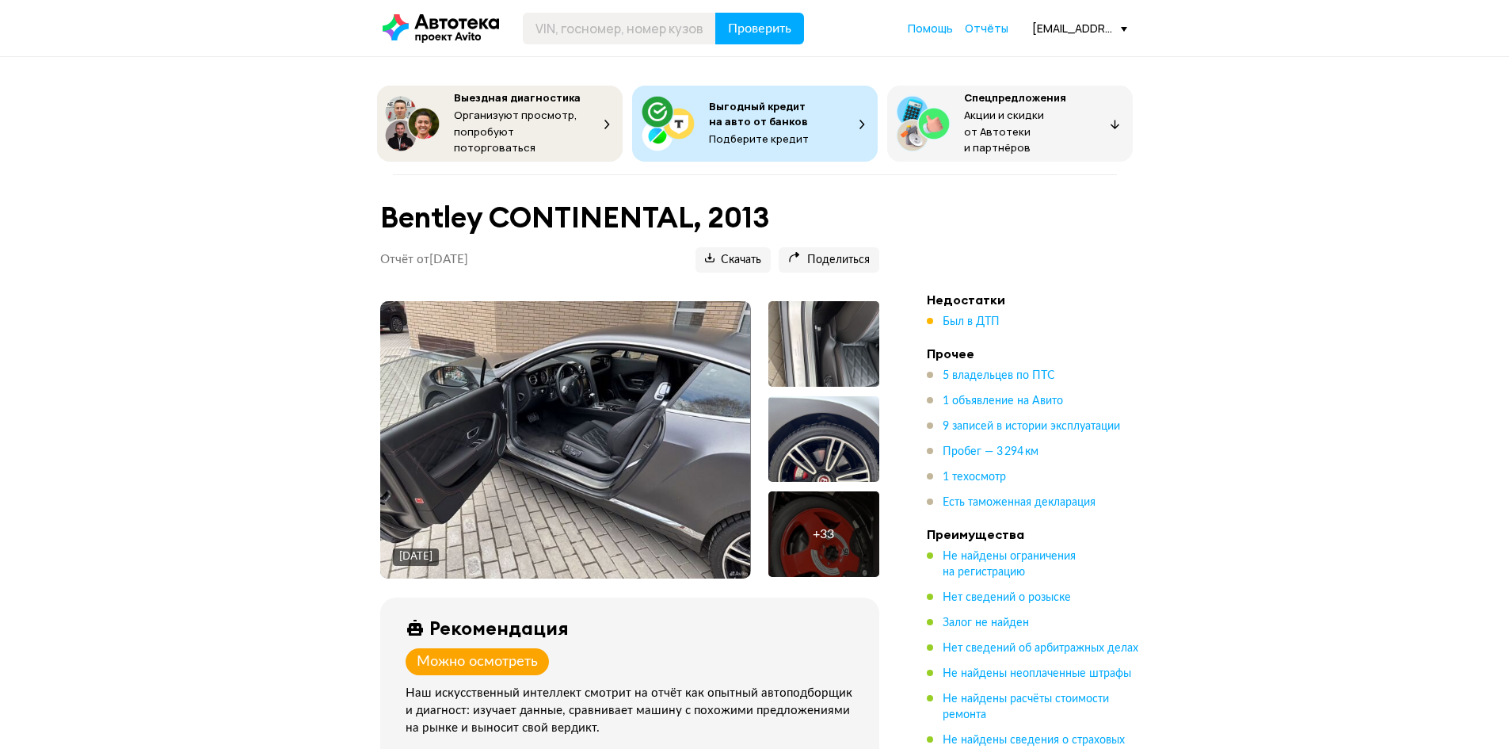
click at [558, 429] on img at bounding box center [565, 439] width 370 height 277
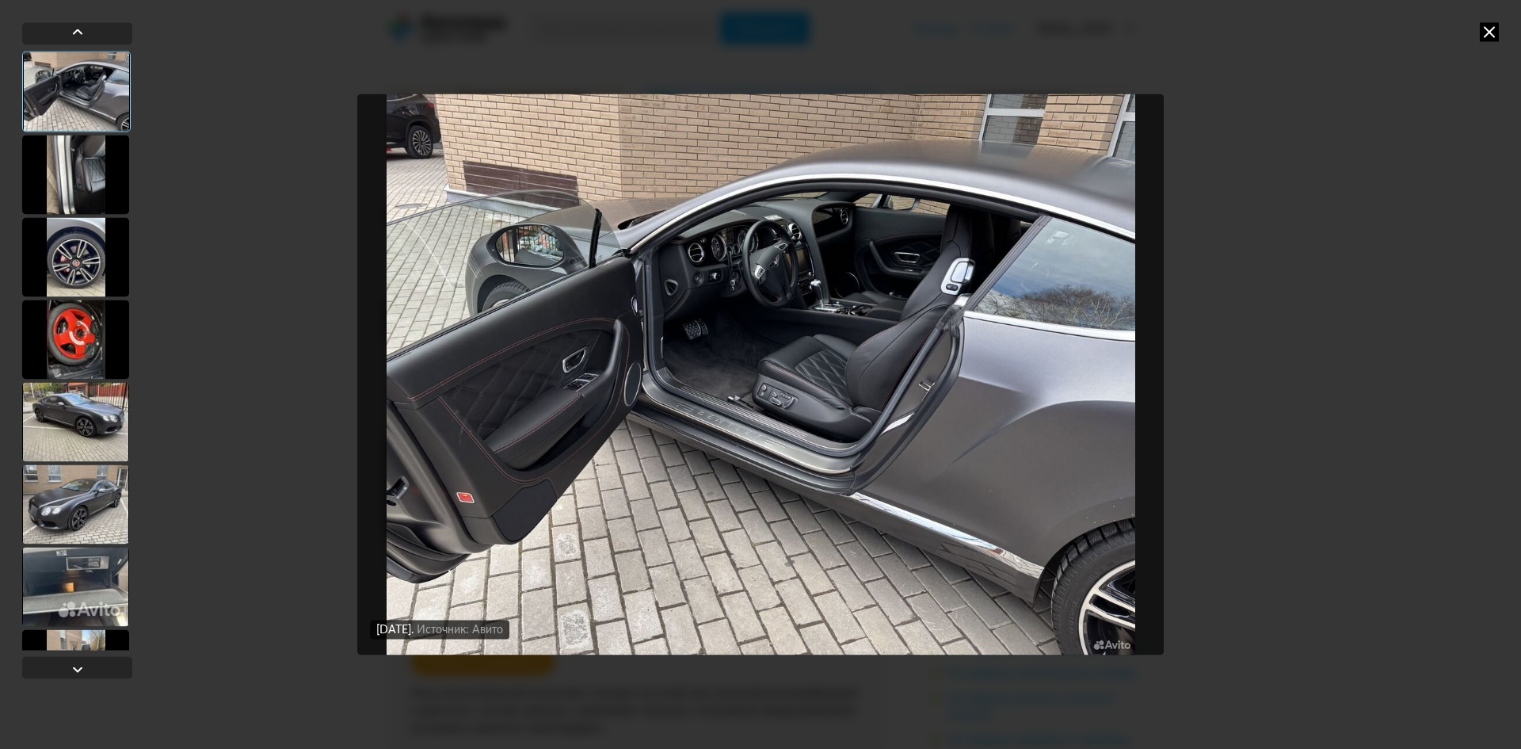
click at [79, 269] on div at bounding box center [75, 256] width 107 height 79
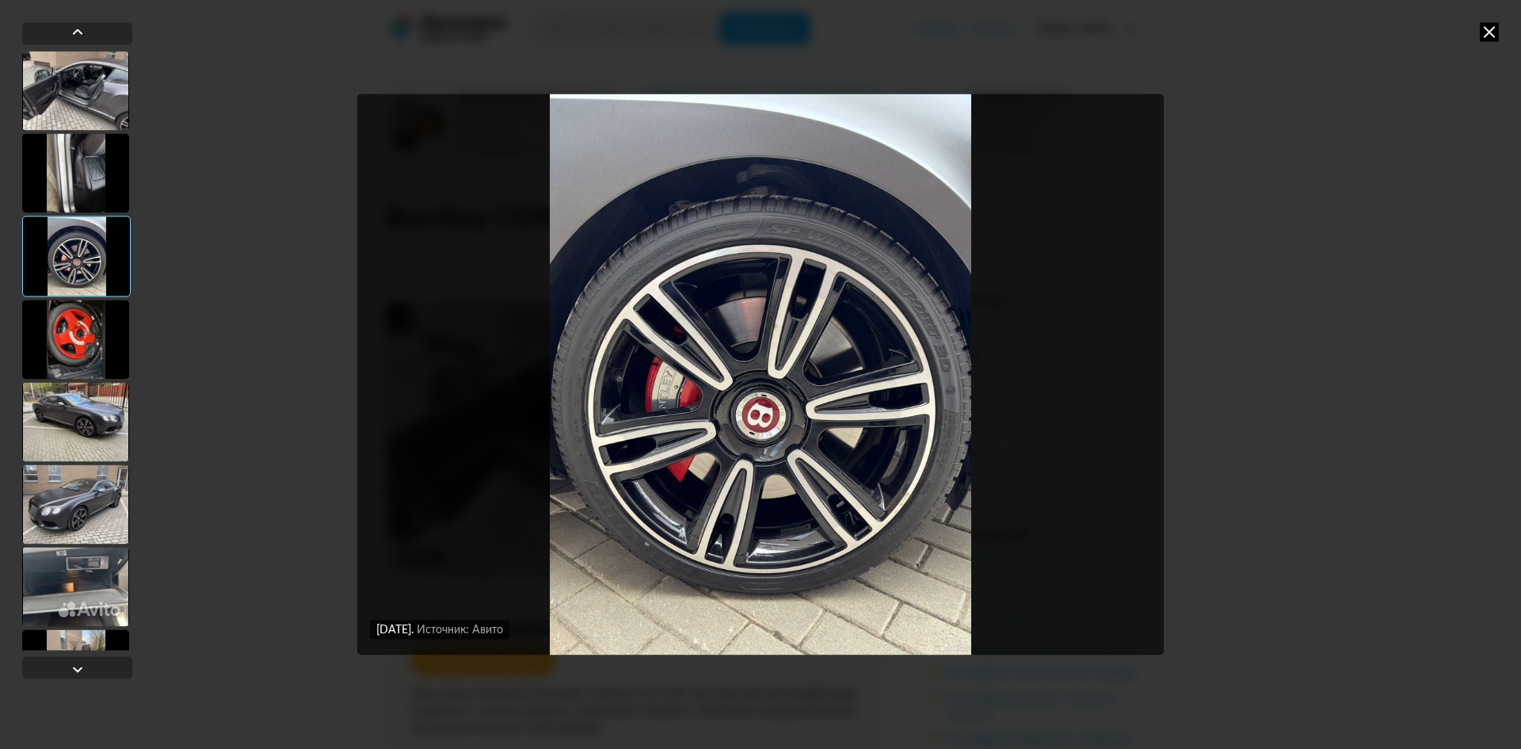
click at [84, 415] on div at bounding box center [75, 421] width 107 height 79
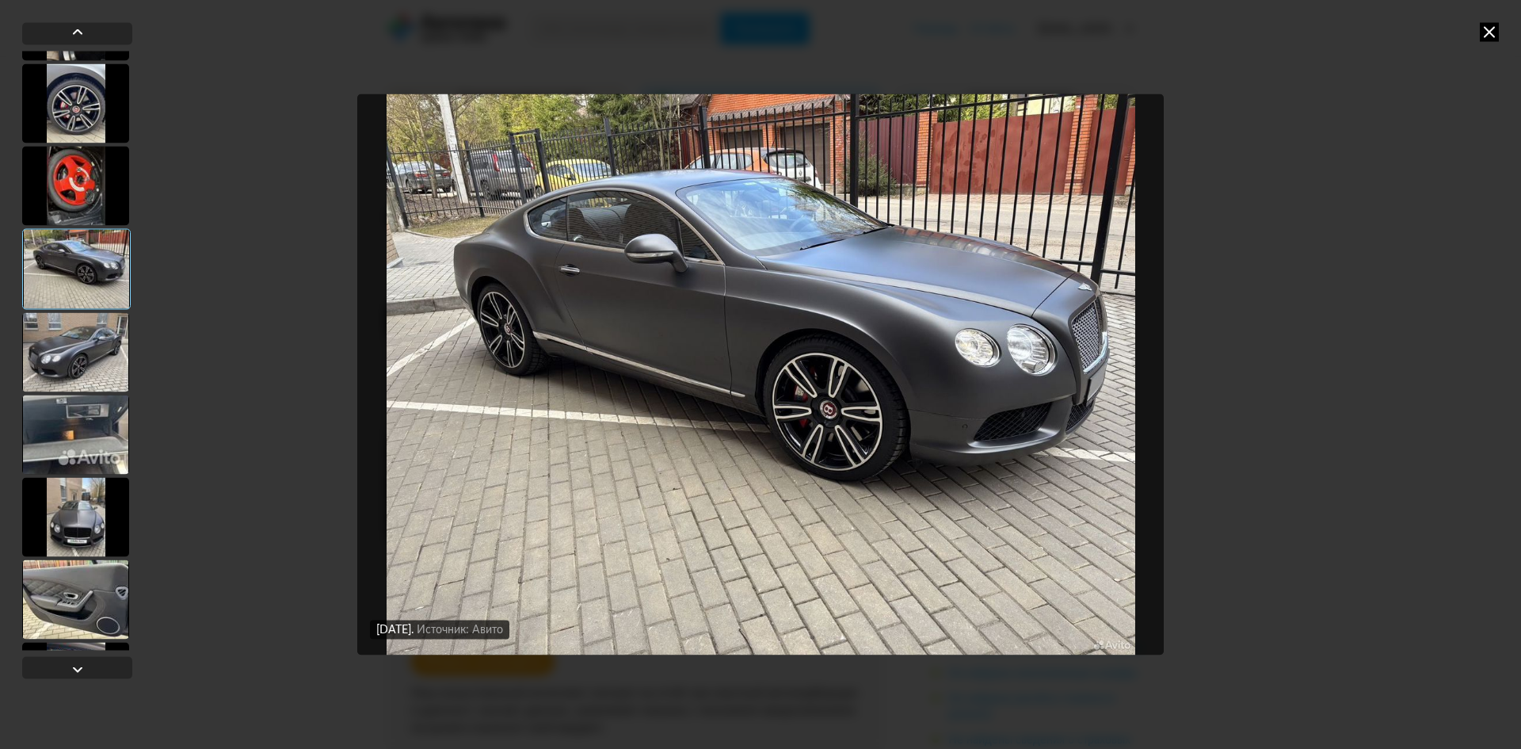
scroll to position [396, 0]
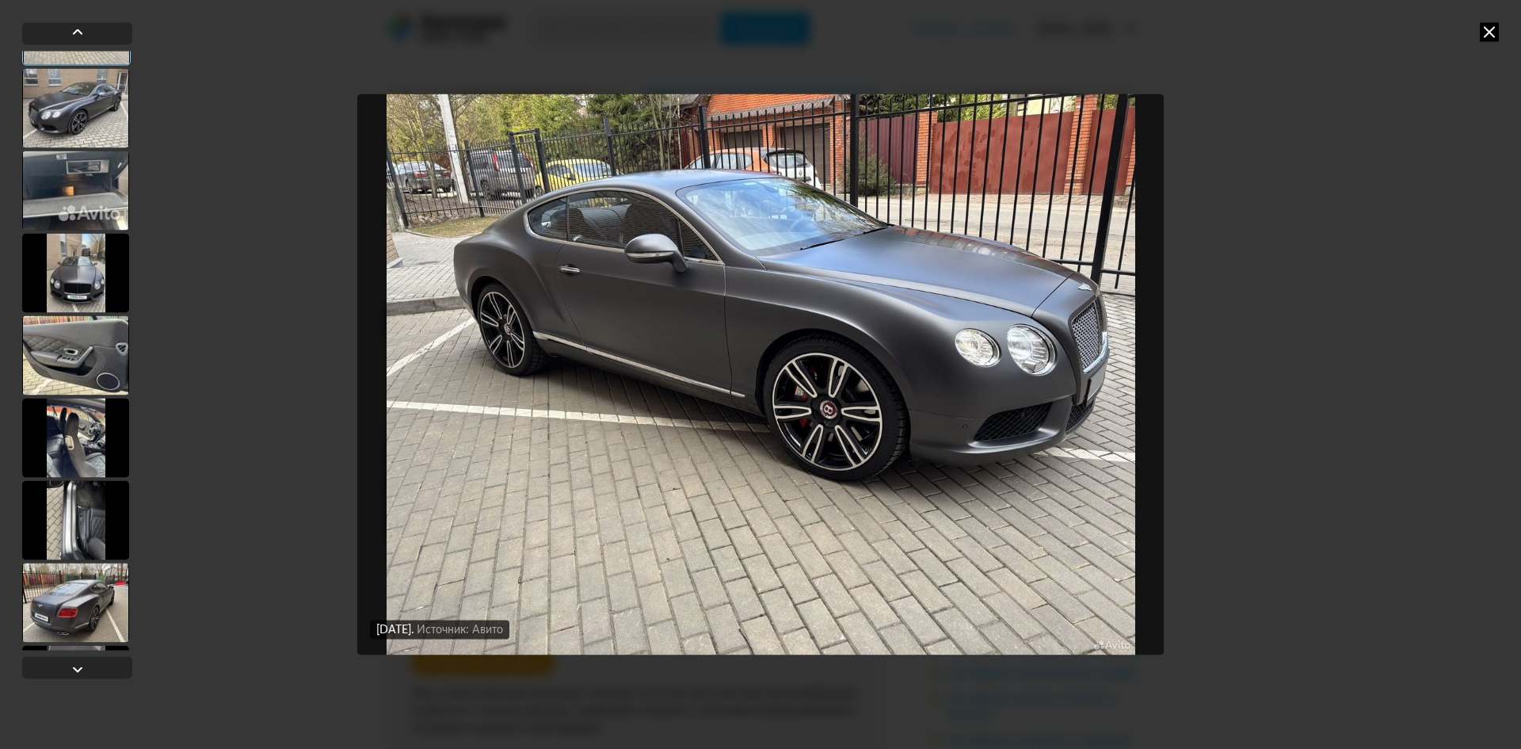
click at [81, 452] on div at bounding box center [75, 437] width 107 height 79
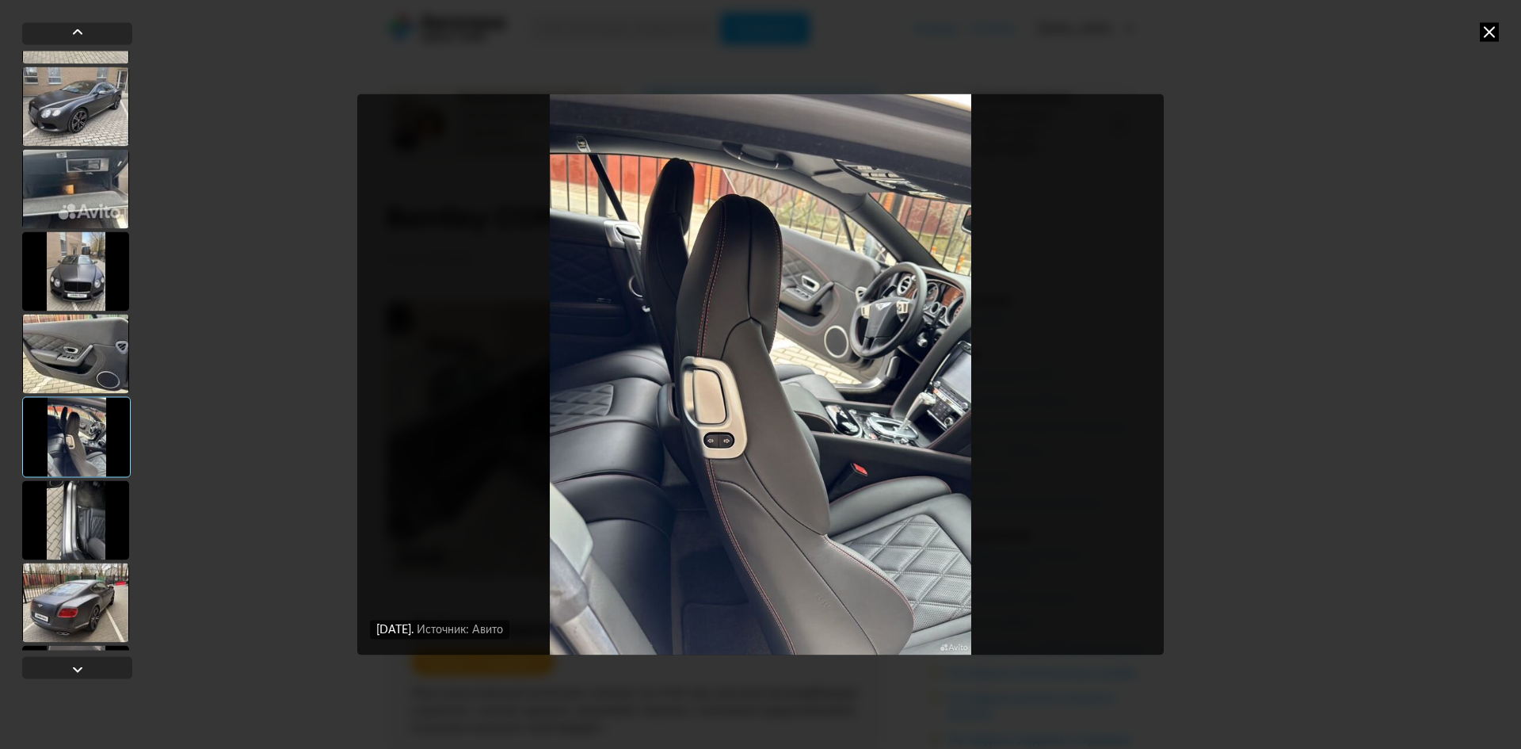
click at [68, 531] on div at bounding box center [75, 519] width 107 height 79
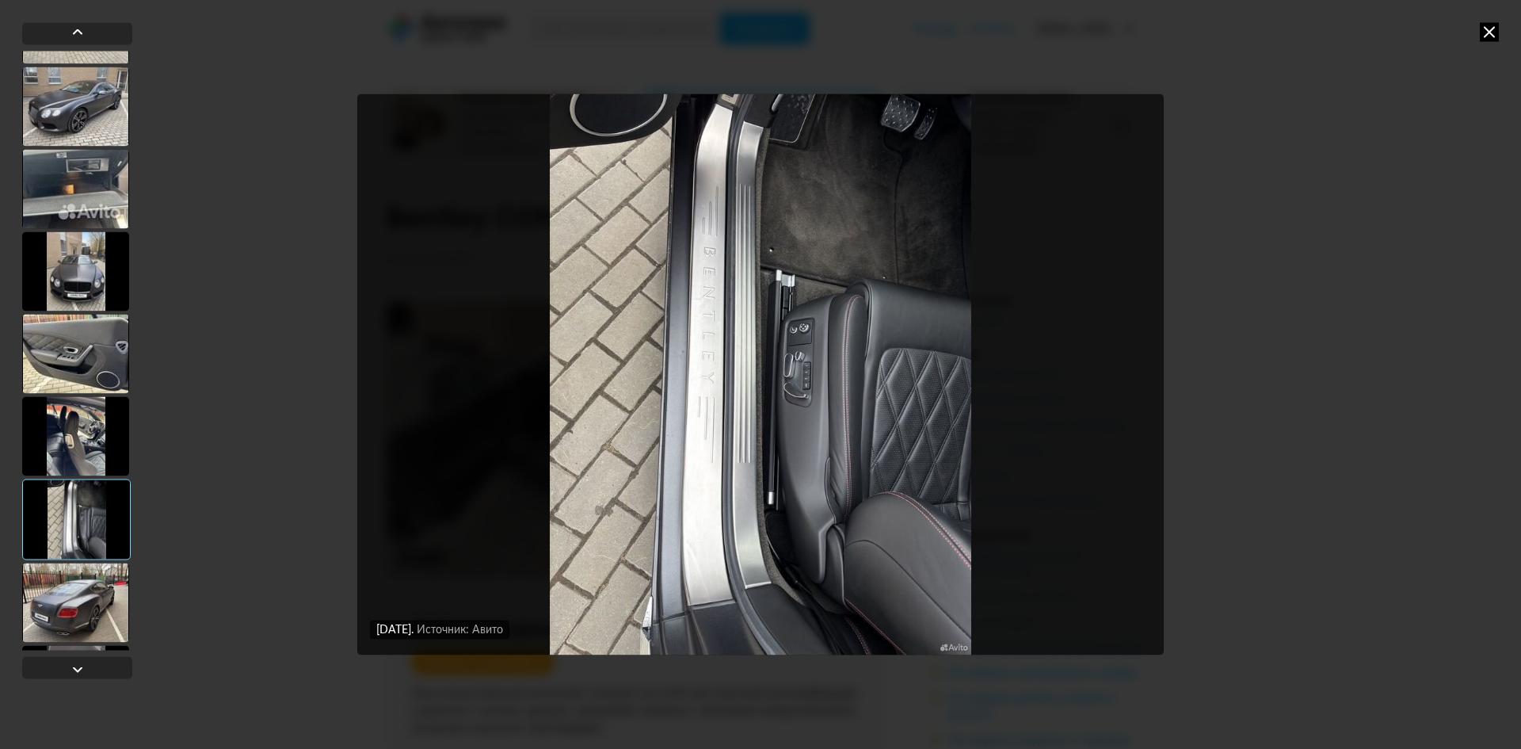
click at [74, 616] on div at bounding box center [75, 601] width 107 height 79
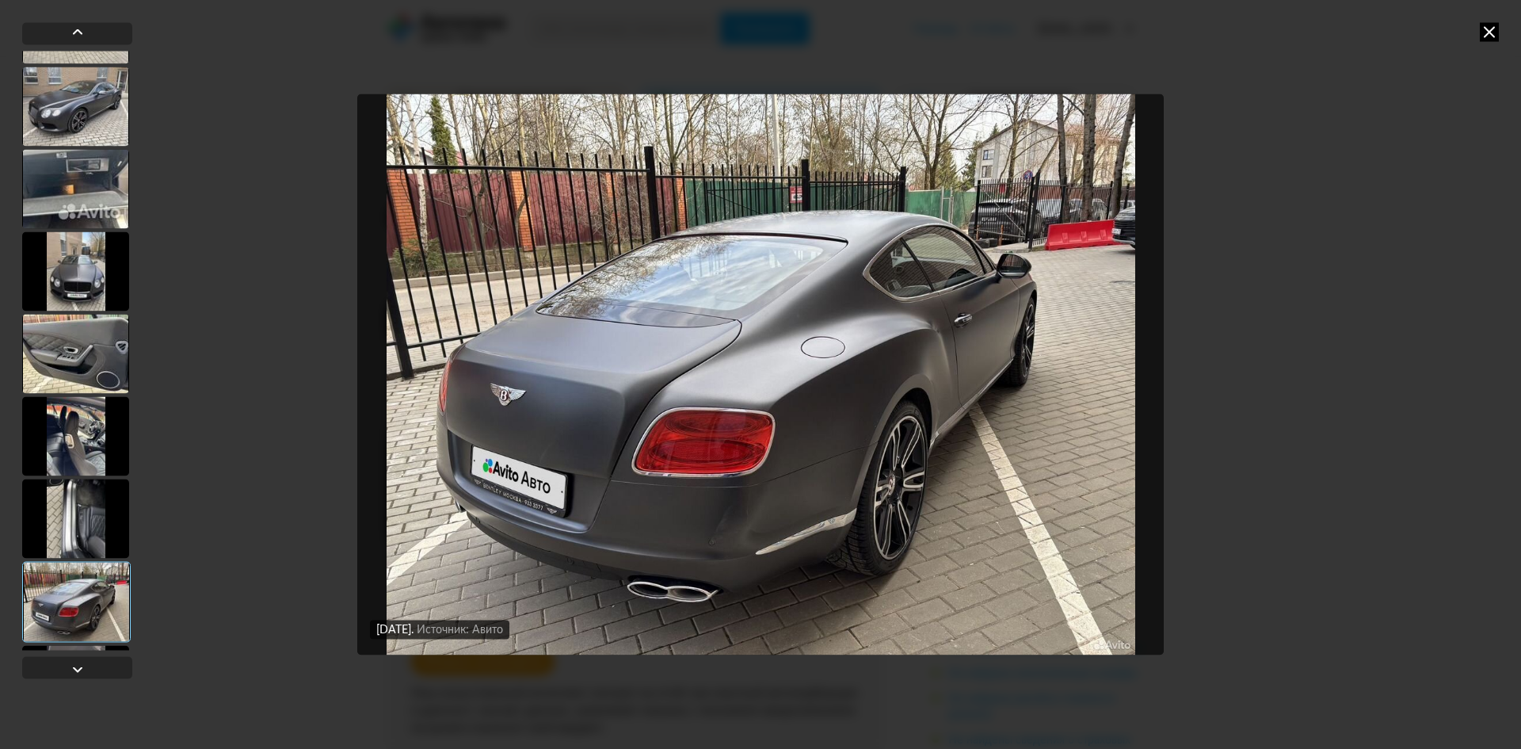
drag, startPoint x: 93, startPoint y: 244, endPoint x: 103, endPoint y: 210, distance: 35.6
click at [91, 244] on div at bounding box center [75, 270] width 107 height 79
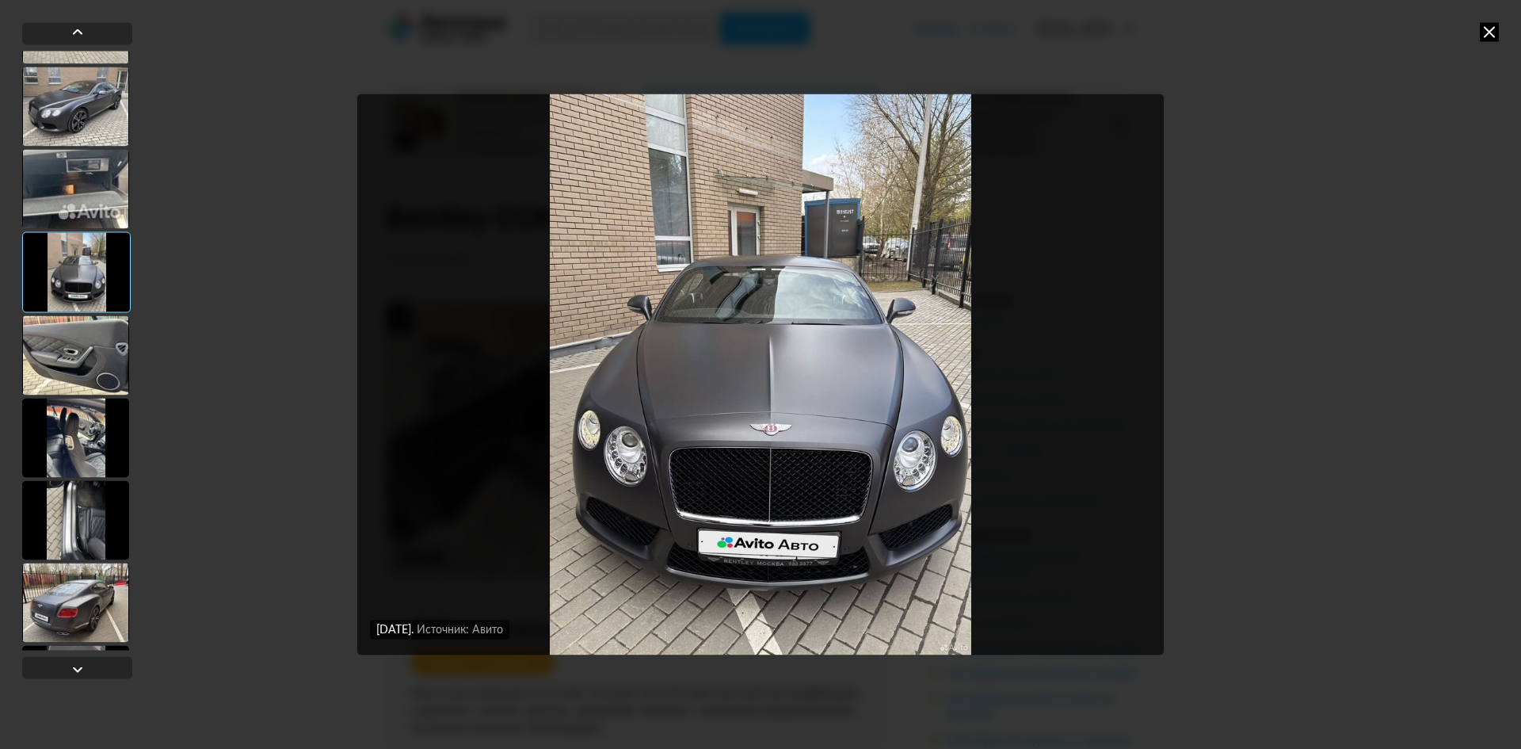
click at [665, 439] on img "Go to Slide 8" at bounding box center [760, 374] width 806 height 562
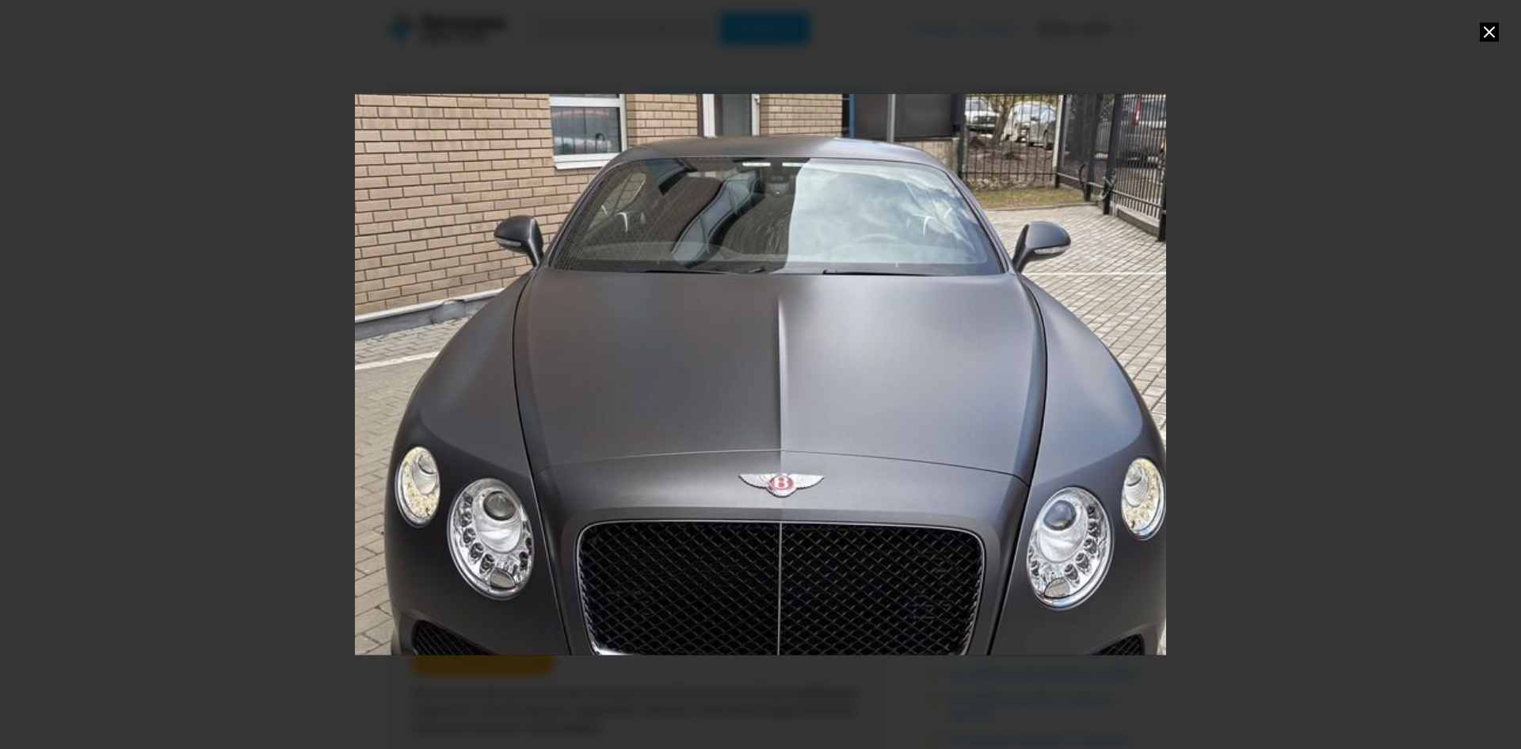
click at [708, 442] on div "Go to Slide 8" at bounding box center [760, 374] width 1622 height 1123
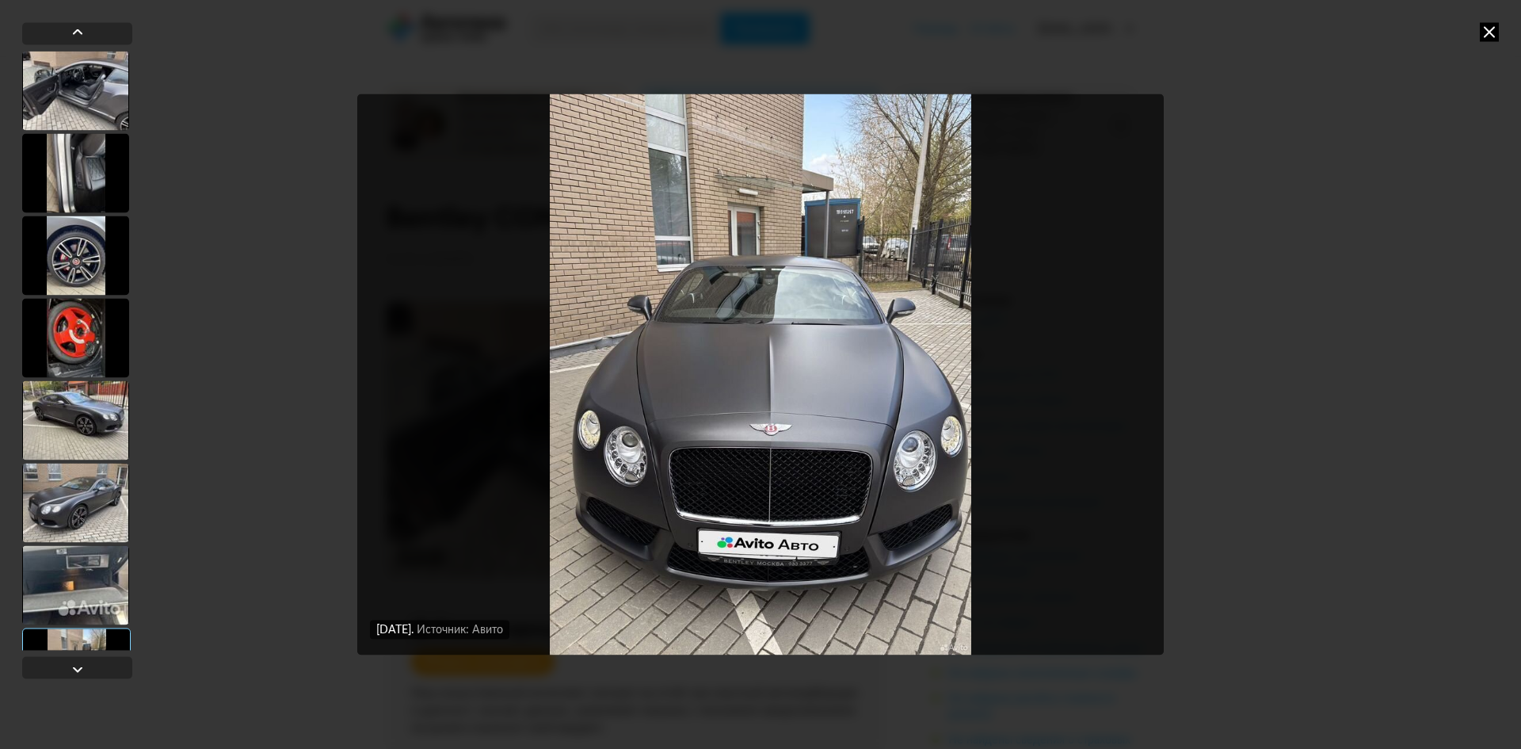
drag, startPoint x: 1473, startPoint y: 28, endPoint x: 1389, endPoint y: 30, distance: 84.0
click at [1473, 28] on div "[DATE] Источник: Авито [DATE] Источник: Авито [DATE] Источник: Авито [DATE] Ист…" at bounding box center [760, 374] width 1521 height 749
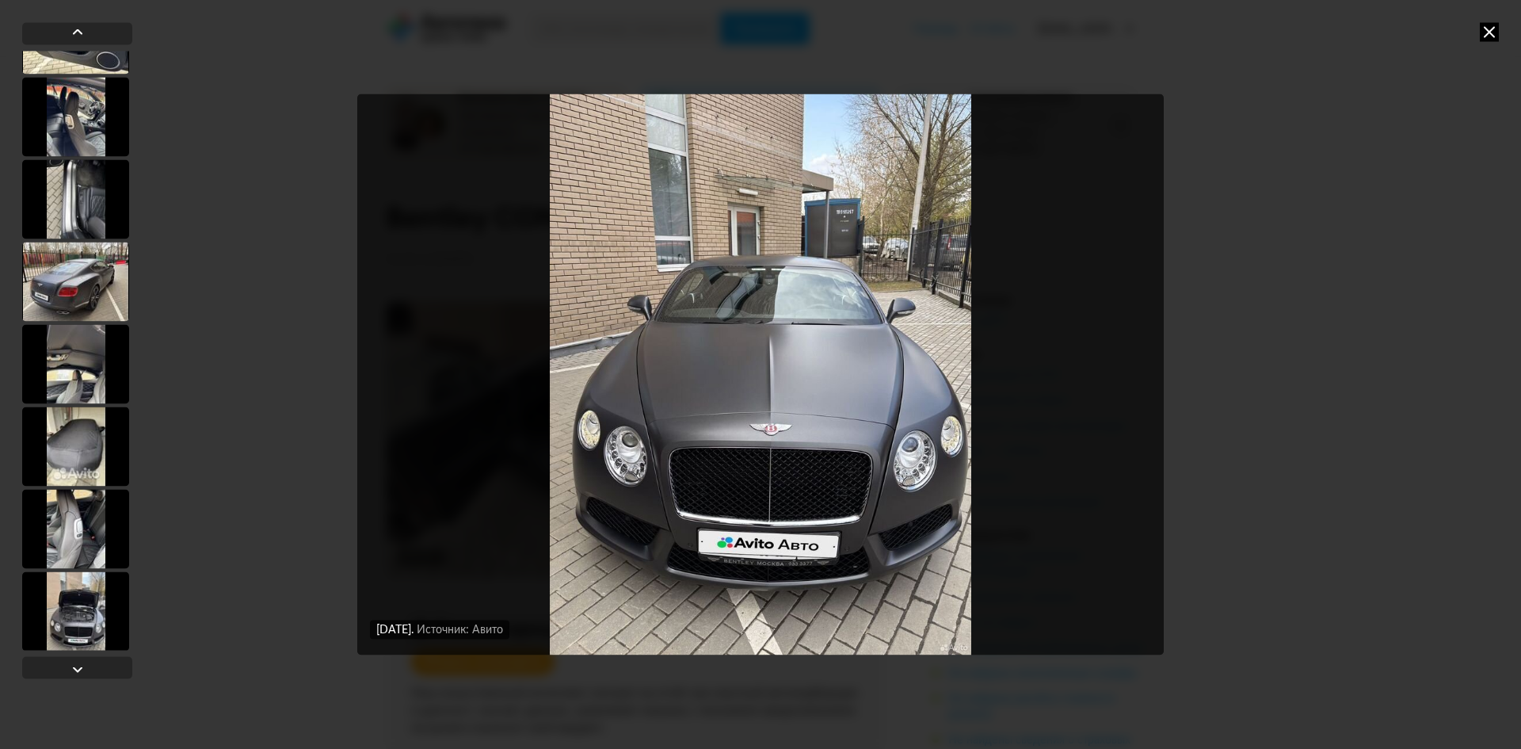
scroll to position [951, 0]
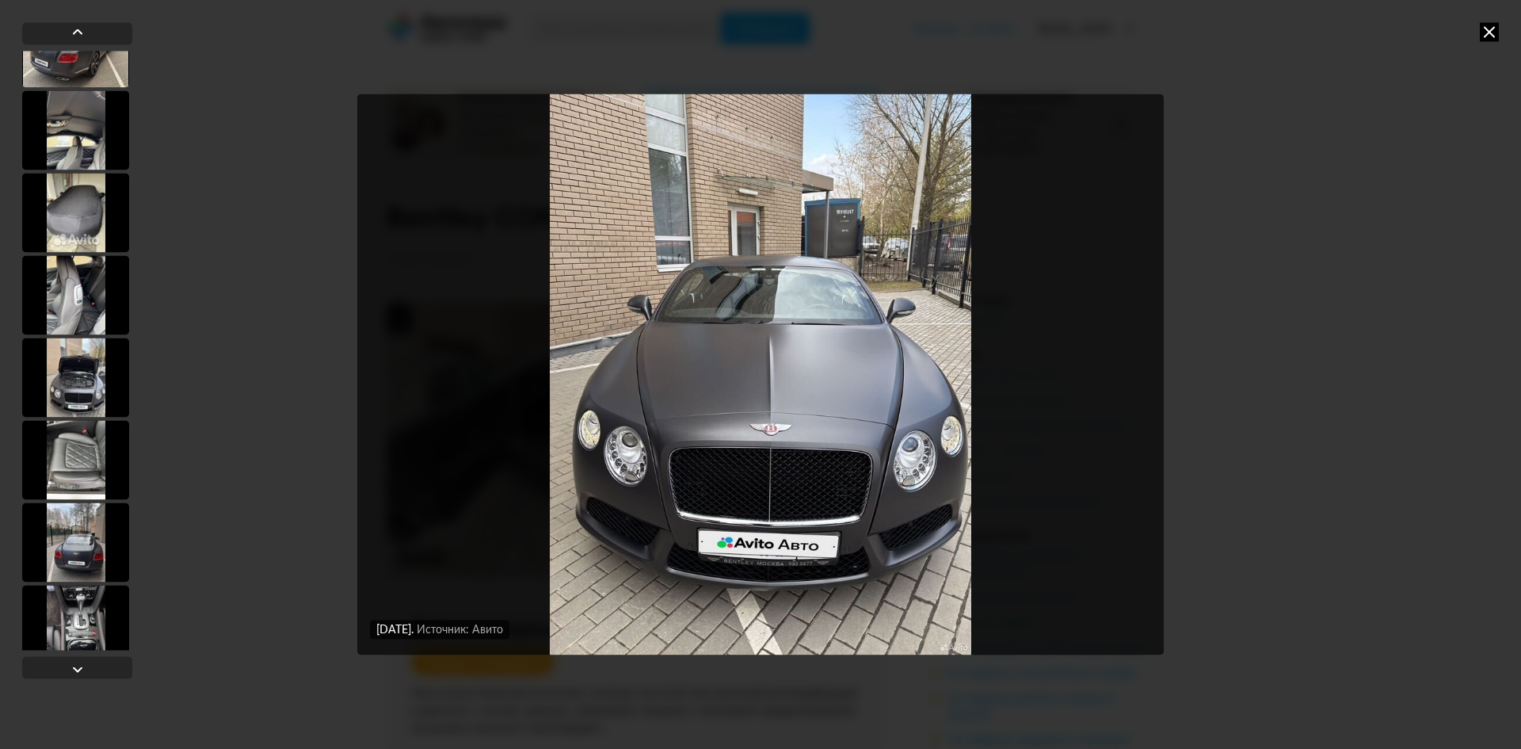
click at [60, 401] on div at bounding box center [75, 376] width 107 height 79
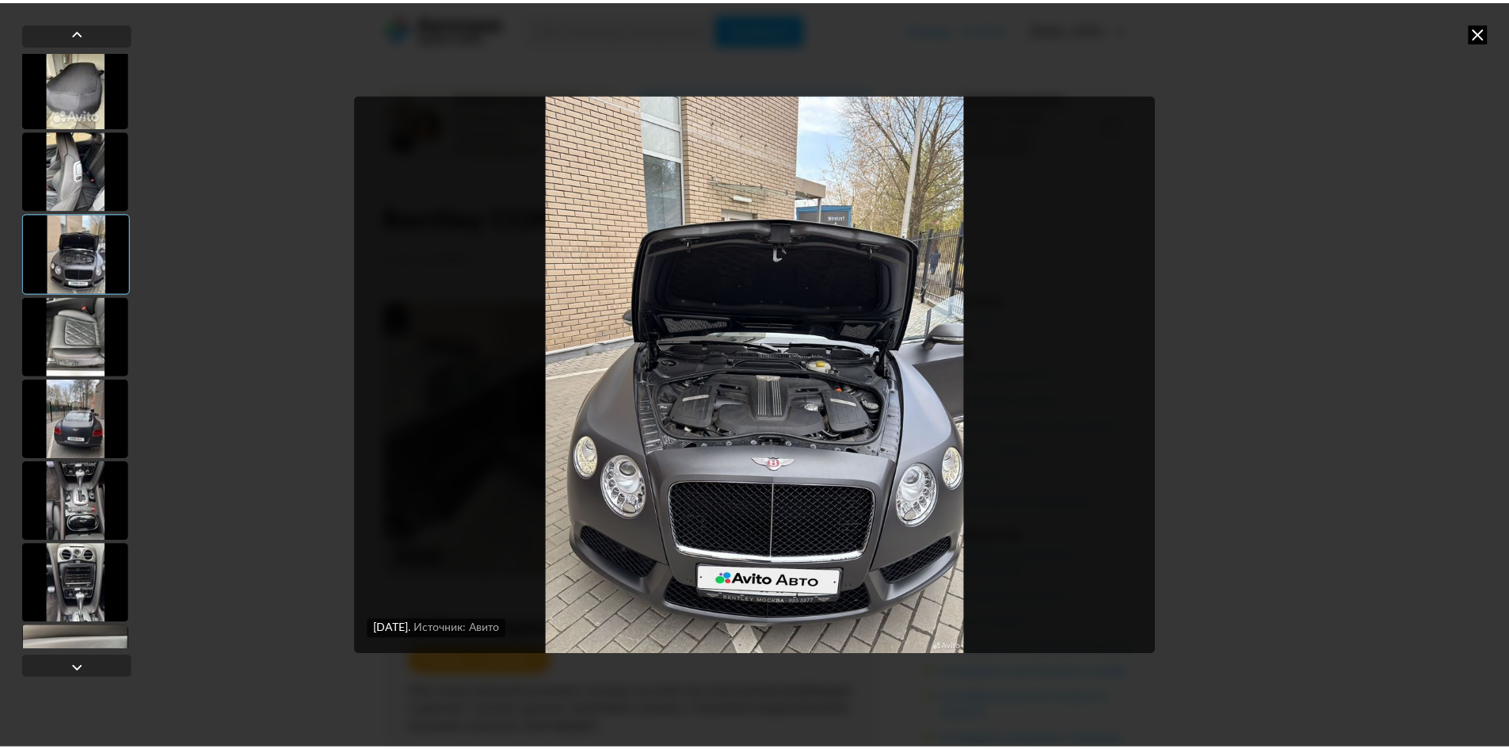
scroll to position [1266, 0]
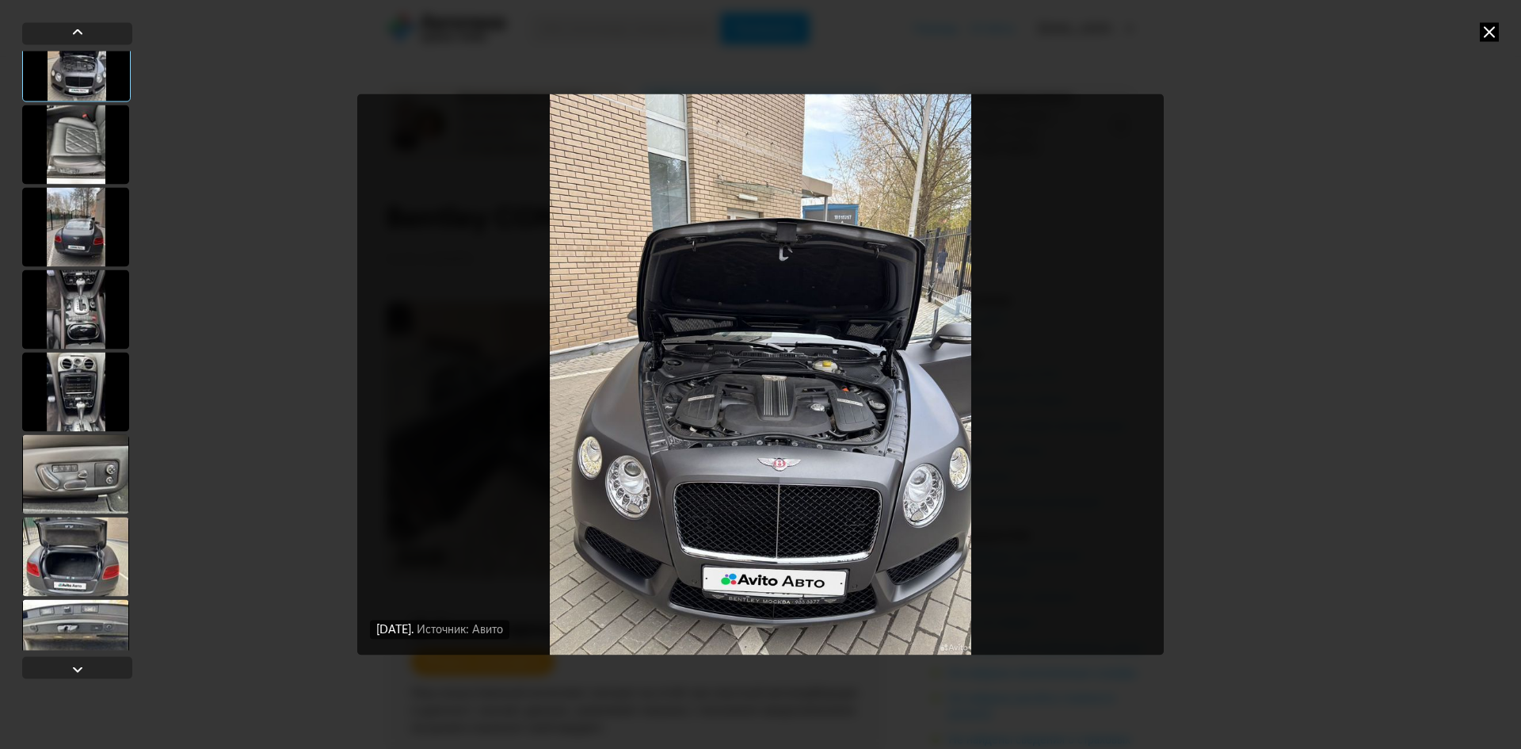
click at [74, 577] on div at bounding box center [75, 555] width 107 height 79
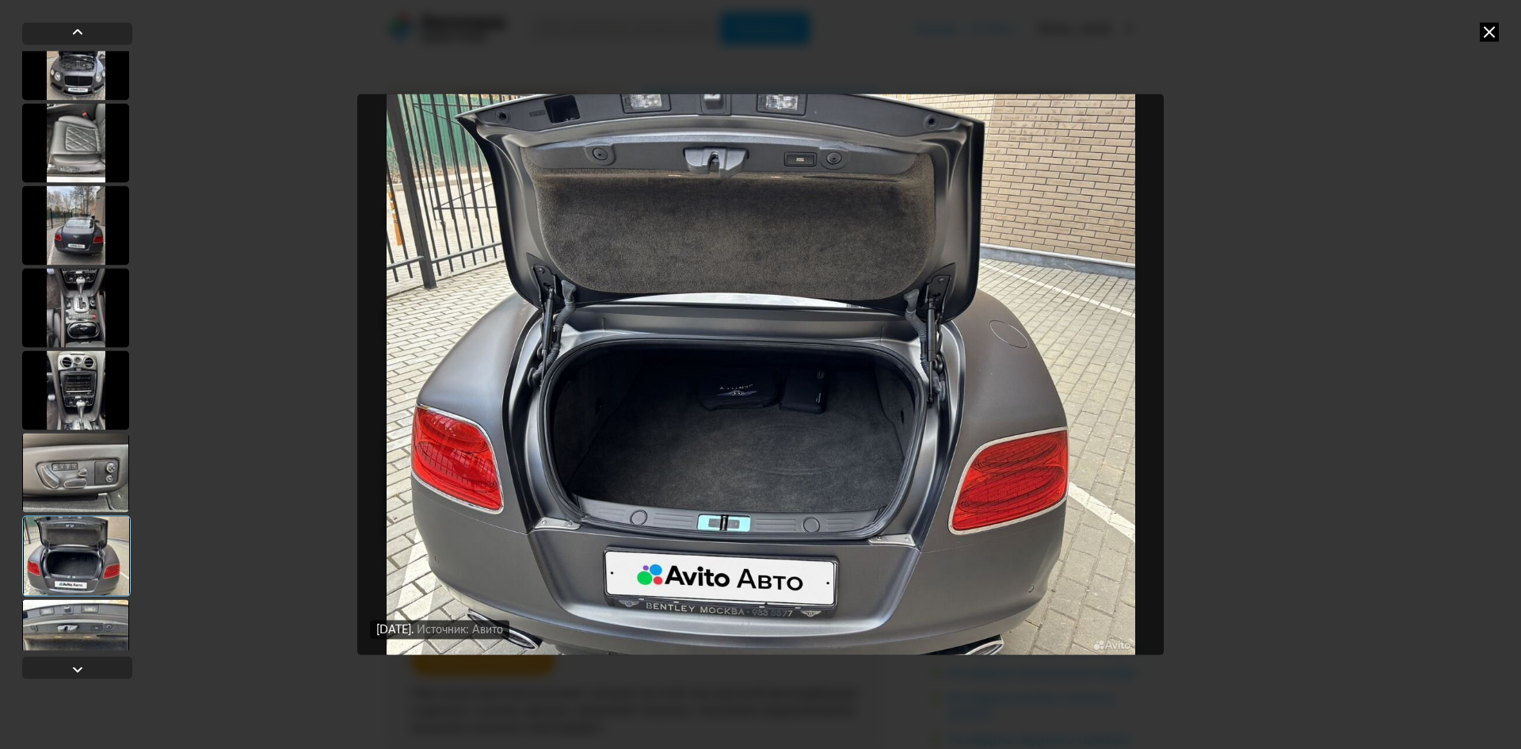
click at [1488, 30] on icon at bounding box center [1489, 31] width 19 height 19
